Goal: Task Accomplishment & Management: Manage account settings

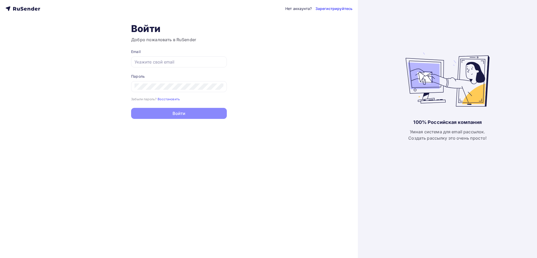
type input "[EMAIL_ADDRESS][DOMAIN_NAME]"
click at [166, 111] on button "Войти" at bounding box center [179, 113] width 96 height 11
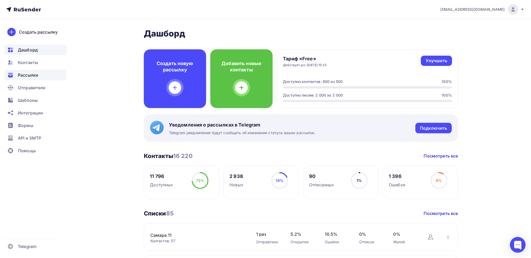
click at [32, 76] on span "Рассылки" at bounding box center [28, 75] width 20 height 6
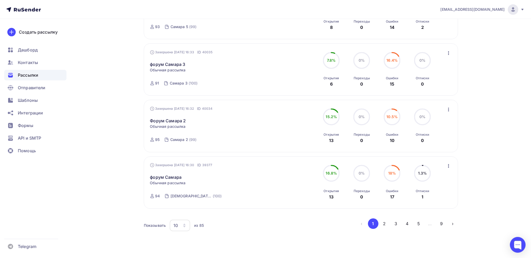
scroll to position [468, 0]
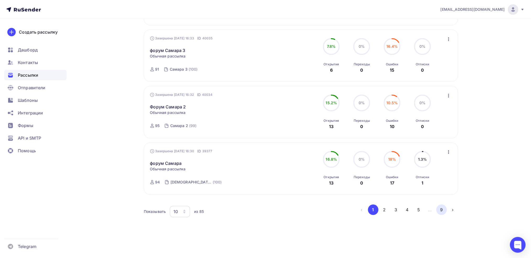
click at [440, 209] on button "9" at bounding box center [441, 209] width 10 height 10
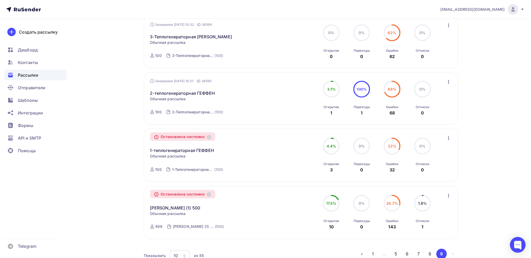
scroll to position [187, 0]
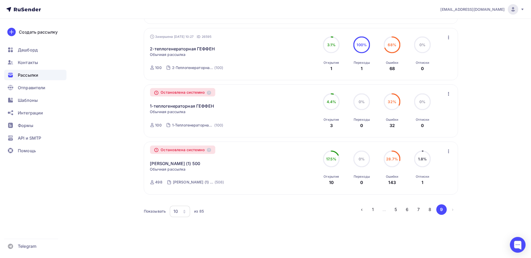
click at [185, 211] on icon "button" at bounding box center [184, 211] width 4 height 4
click at [182, 194] on div "100" at bounding box center [201, 195] width 50 height 6
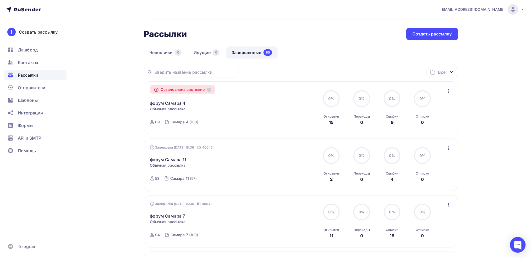
scroll to position [859, 0]
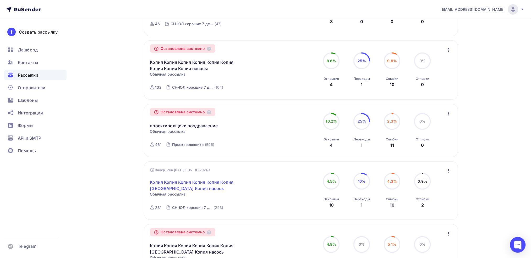
click at [177, 183] on link "Копия Копия Копия Копия Копия Копия [GEOGRAPHIC_DATA] Копия насосы" at bounding box center [195, 185] width 90 height 13
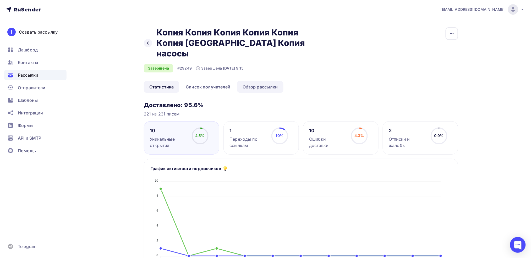
click at [262, 81] on link "Обзор рассылки" at bounding box center [260, 87] width 46 height 12
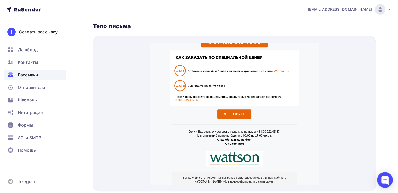
scroll to position [250, 0]
